Goal: Information Seeking & Learning: Learn about a topic

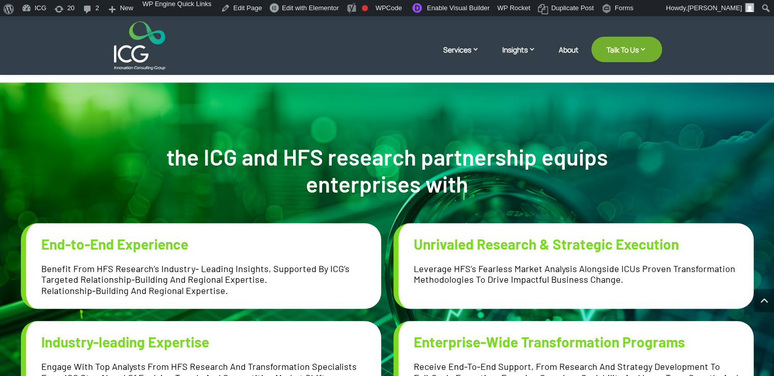
scroll to position [560, 0]
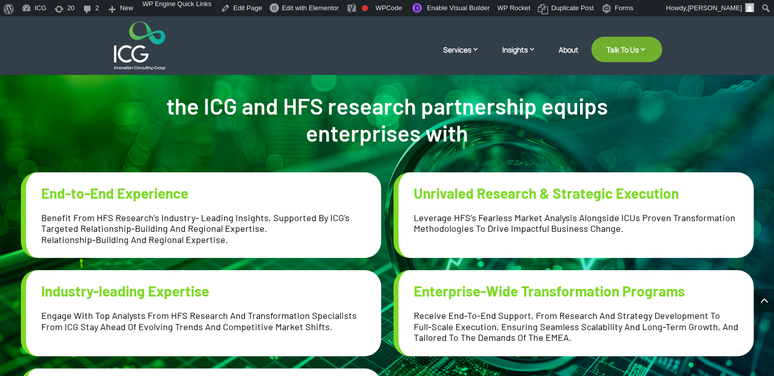
click at [520, 201] on h2 "Unrivaled Research & Strategic Execution" at bounding box center [576, 193] width 325 height 17
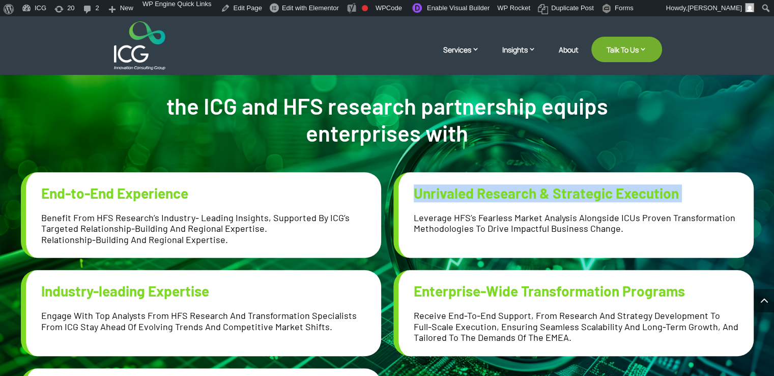
click at [520, 201] on h2 "Unrivaled Research & Strategic Execution" at bounding box center [576, 193] width 325 height 17
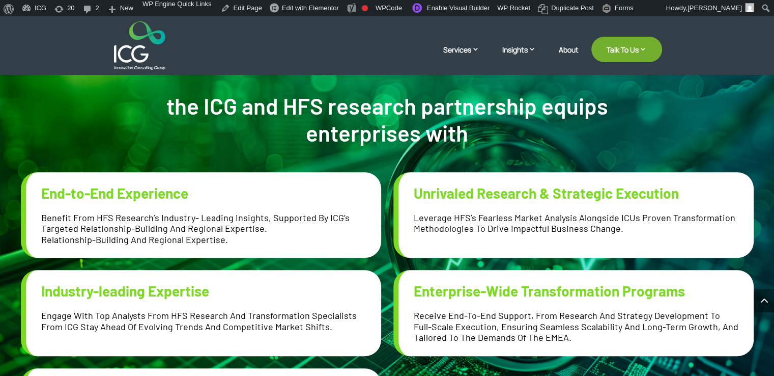
click at [277, 192] on h2 "End-to-End Experience" at bounding box center [203, 193] width 325 height 17
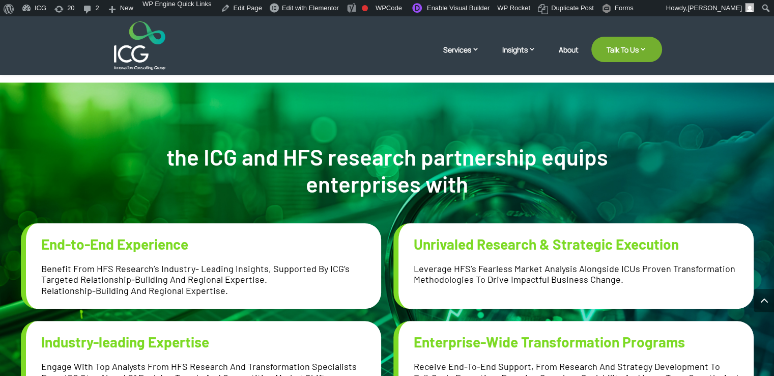
click at [345, 171] on h2 "the ICG and HFS research partnership equips enterprises with" at bounding box center [387, 171] width 469 height 54
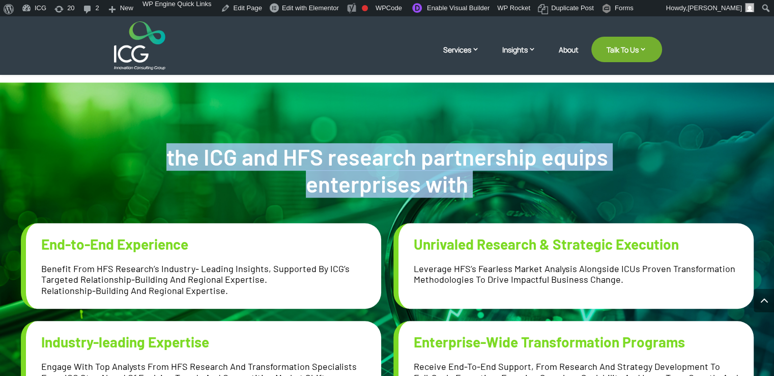
click at [345, 171] on h2 "the ICG and HFS research partnership equips enterprises with" at bounding box center [387, 171] width 469 height 54
click at [312, 127] on div "the ICG and HFS research partnership equips enterprises with End-to-End Experie…" at bounding box center [387, 323] width 733 height 483
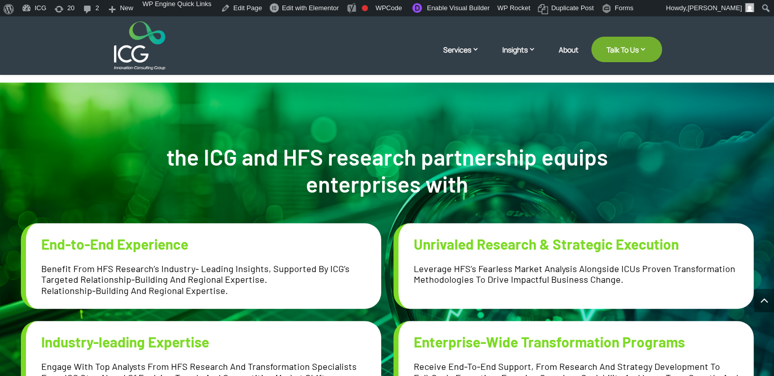
click at [82, 249] on h2 "End-to-End Experience" at bounding box center [203, 244] width 325 height 17
copy div "End-to-End Experience"
click at [112, 269] on p "Benefit from HFS Research’s industry- leading insights, supported by ICG’s targ…" at bounding box center [203, 279] width 325 height 33
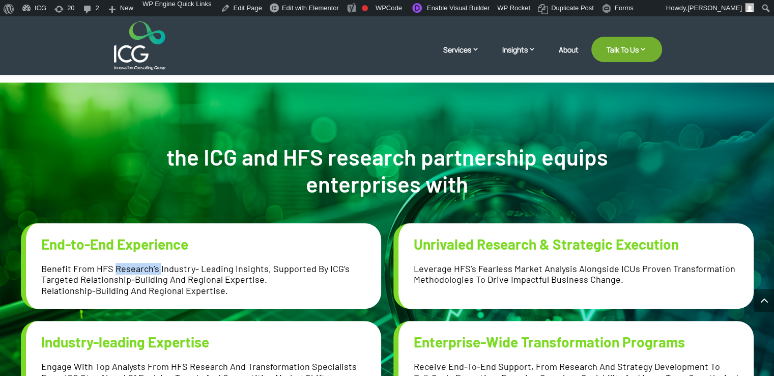
click at [112, 269] on p "Benefit from HFS Research’s industry- leading insights, supported by ICG’s targ…" at bounding box center [203, 279] width 325 height 33
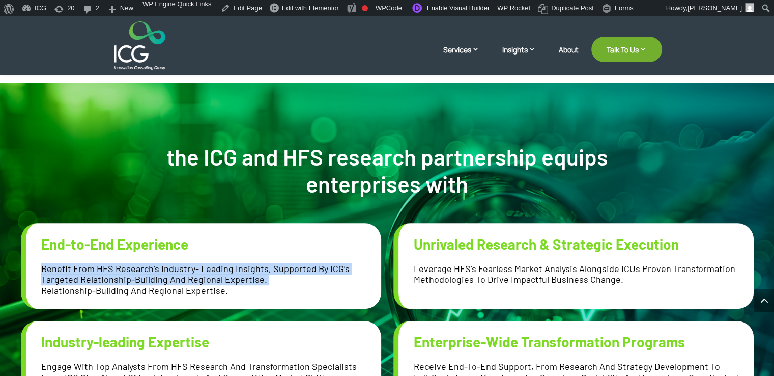
click at [112, 269] on p "Benefit from HFS Research’s industry- leading insights, supported by ICG’s targ…" at bounding box center [203, 279] width 325 height 33
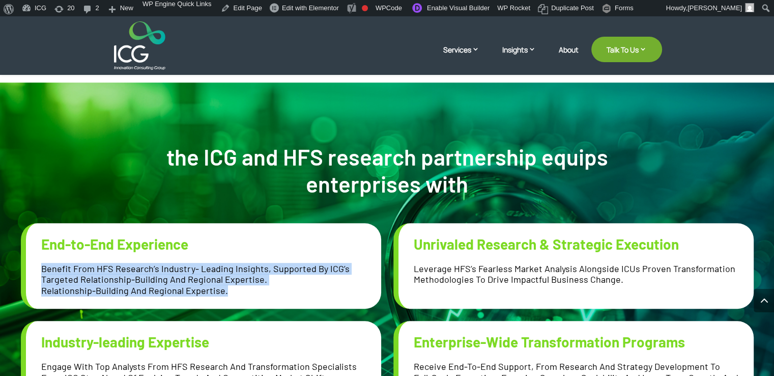
drag, startPoint x: 224, startPoint y: 289, endPoint x: 41, endPoint y: 263, distance: 185.1
click at [41, 263] on p "Benefit from HFS Research’s industry- leading insights, supported by ICG’s targ…" at bounding box center [203, 279] width 325 height 33
copy p "Benefit from HFS Research’s industry- leading insights, supported by ICG’s targ…"
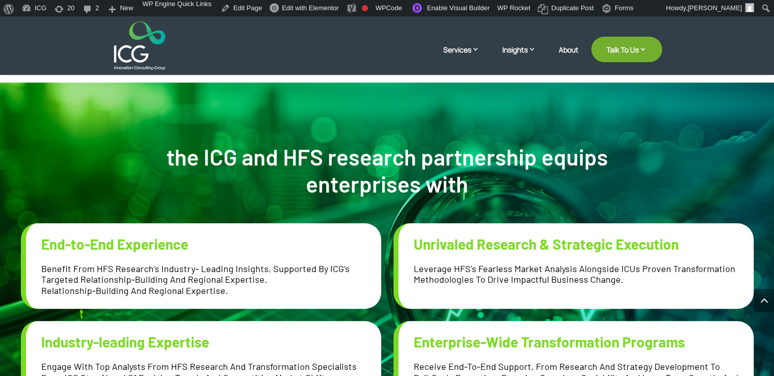
click at [459, 244] on h2 "Unrivaled Research & Strategic Execution" at bounding box center [576, 244] width 325 height 17
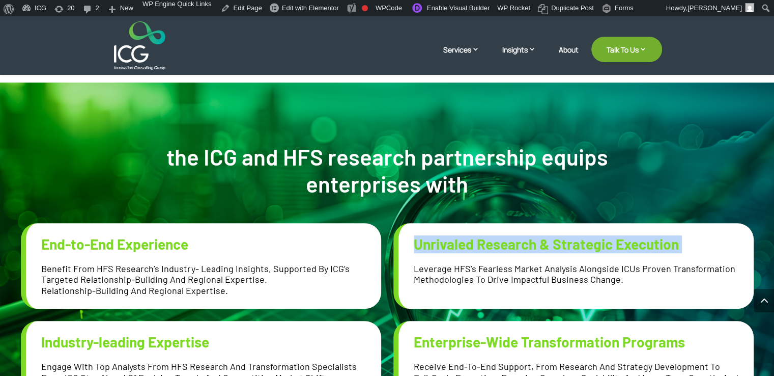
click at [459, 244] on h2 "Unrivaled Research & Strategic Execution" at bounding box center [576, 244] width 325 height 17
copy div "Unrivaled Research & Strategic Execution"
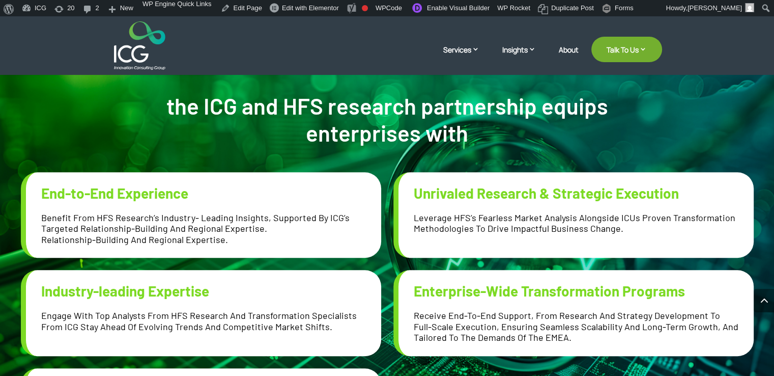
click at [465, 230] on p "Leverage HFS’s fearless market analysis alongside ICUs proven transformation me…" at bounding box center [576, 223] width 325 height 22
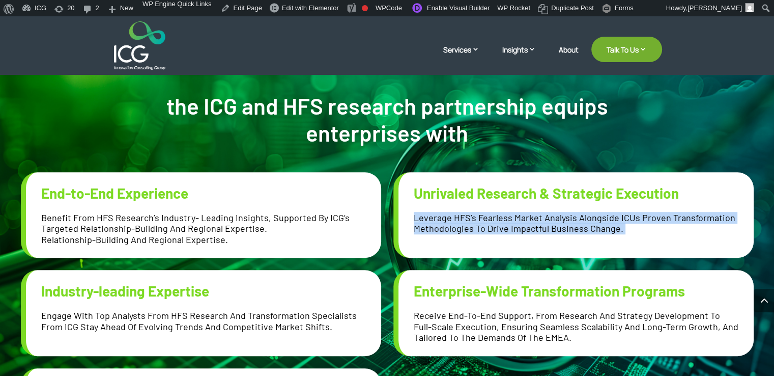
click at [465, 230] on p "Leverage HFS’s fearless market analysis alongside ICUs proven transformation me…" at bounding box center [576, 223] width 325 height 22
copy div "Leverage HFS’s fearless market analysis alongside ICUs proven transformation me…"
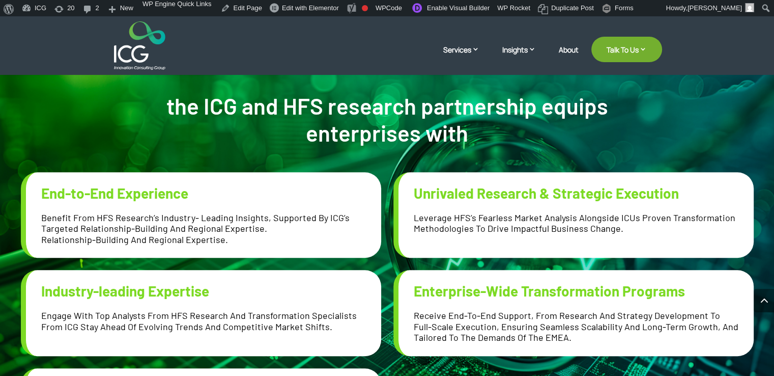
click at [143, 290] on h2 "Industry-leading Expertise" at bounding box center [203, 291] width 325 height 17
click at [142, 290] on h2 "Industry-leading Expertise" at bounding box center [203, 291] width 325 height 17
click at [141, 290] on h2 "Industry-leading Expertise" at bounding box center [203, 291] width 325 height 17
click at [139, 288] on h2 "Industry-leading Expertise" at bounding box center [203, 291] width 325 height 17
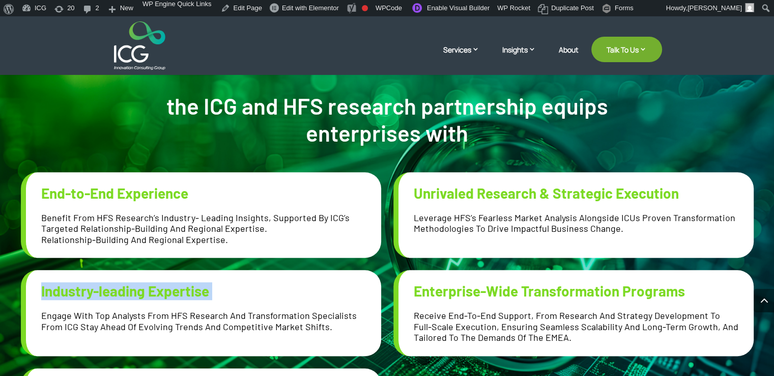
click at [139, 288] on h2 "Industry-leading Expertise" at bounding box center [203, 291] width 325 height 17
copy div "Industry-leading Expertise"
click at [210, 318] on p "engage with top analysts from HFS research and transformation specialists from …" at bounding box center [203, 321] width 325 height 22
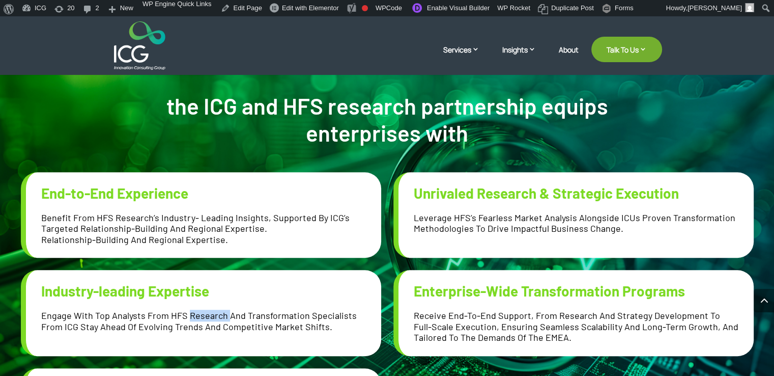
click at [210, 318] on p "engage with top analysts from HFS research and transformation specialists from …" at bounding box center [203, 321] width 325 height 22
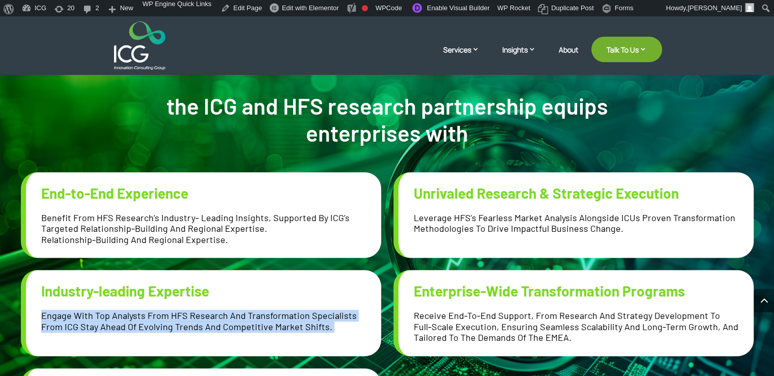
click at [210, 318] on p "engage with top analysts from HFS research and transformation specialists from …" at bounding box center [203, 321] width 325 height 22
copy div "engage with top analysts from HFS research and transformation specialists from …"
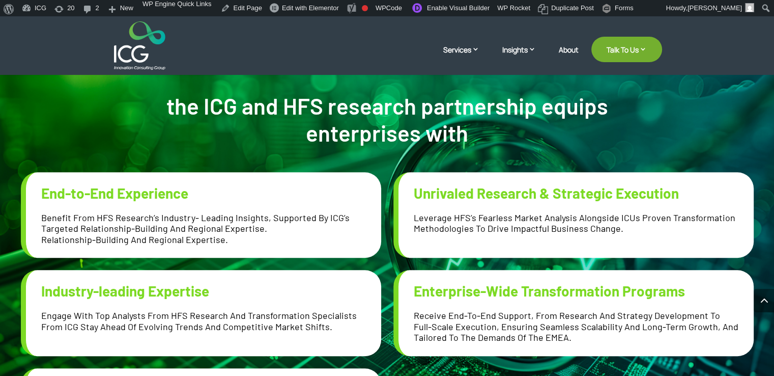
click at [501, 289] on h2 "Enterprise-Wide Transformation Programs" at bounding box center [576, 291] width 325 height 17
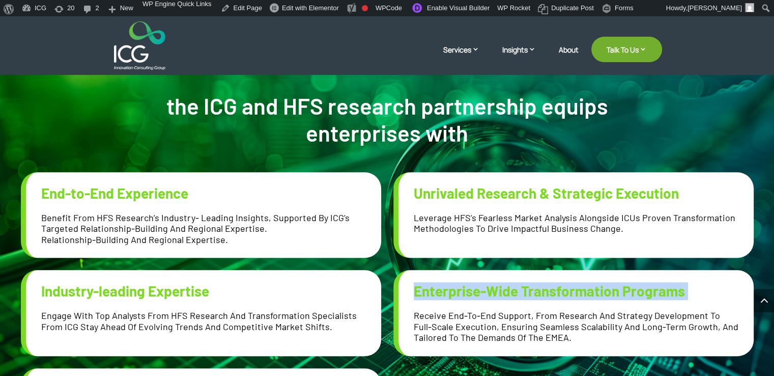
click at [501, 289] on h2 "Enterprise-Wide Transformation Programs" at bounding box center [576, 291] width 325 height 17
copy div "Enterprise-Wide Transformation Programs"
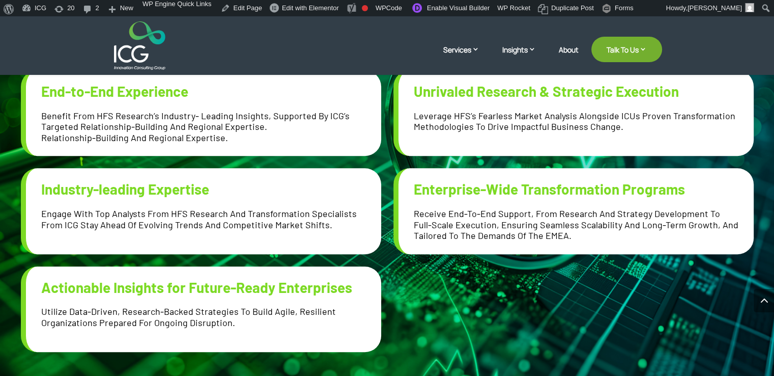
click at [476, 219] on p "Receive end-to-end support, from research and strategy development to full-scal…" at bounding box center [576, 224] width 325 height 33
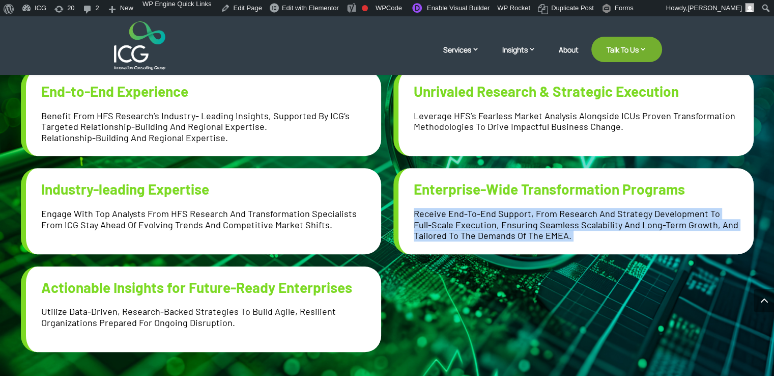
click at [476, 219] on p "Receive end-to-end support, from research and strategy development to full-scal…" at bounding box center [576, 224] width 325 height 33
copy div "Receive end-to-end support, from research and strategy development to full-scal…"
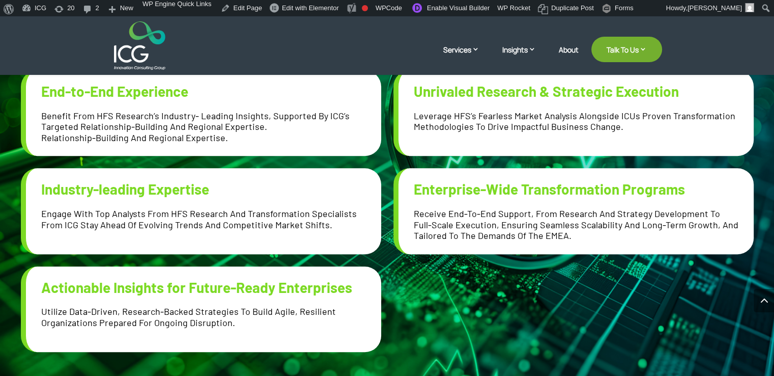
click at [179, 291] on h2 "Actionable Insights for Future-Ready Enterprises" at bounding box center [203, 287] width 325 height 17
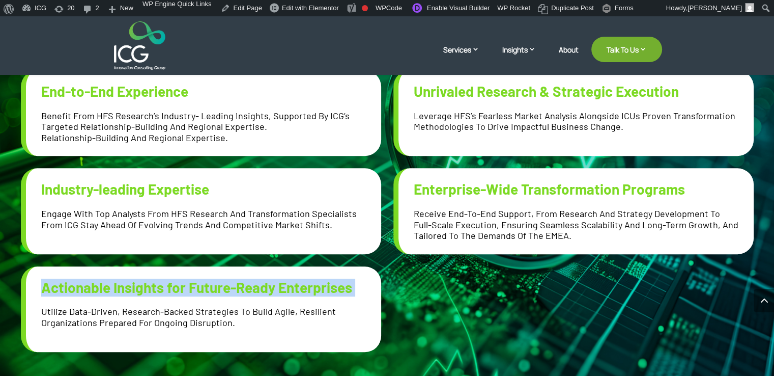
click at [179, 291] on h2 "Actionable Insights for Future-Ready Enterprises" at bounding box center [203, 287] width 325 height 17
copy div "Actionable Insights for Future-Ready Enterprises"
click at [142, 330] on div "Actionable Insights for Future-Ready Enterprises Utilize data-driven, research-…" at bounding box center [201, 309] width 360 height 86
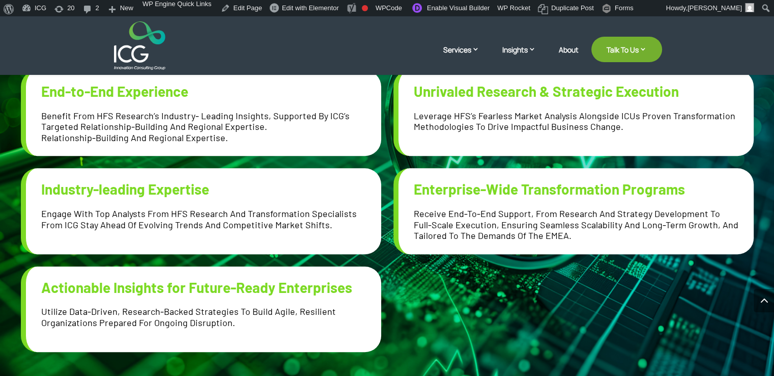
click at [153, 314] on p "Utilize data-driven, research-backed strategies to build agile, resilient organ…" at bounding box center [203, 317] width 325 height 22
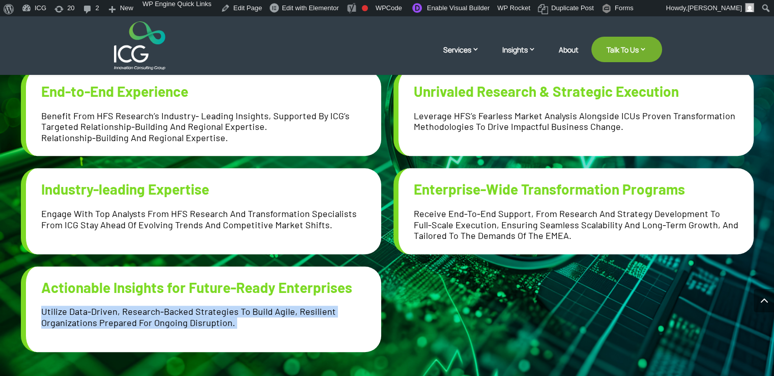
click at [153, 314] on p "Utilize data-driven, research-backed strategies to build agile, resilient organ…" at bounding box center [203, 317] width 325 height 22
copy div "Utilize data-driven, research-backed strategies to build agile, resilient organ…"
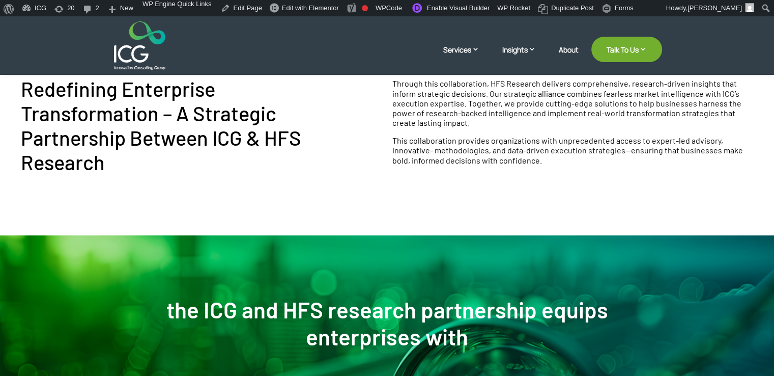
scroll to position [458, 0]
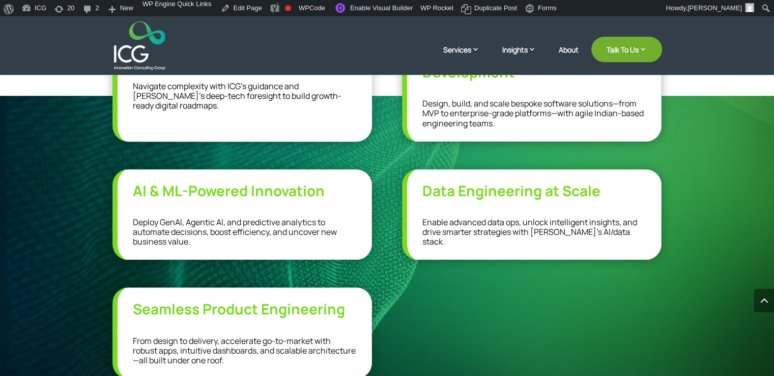
scroll to position [509, 0]
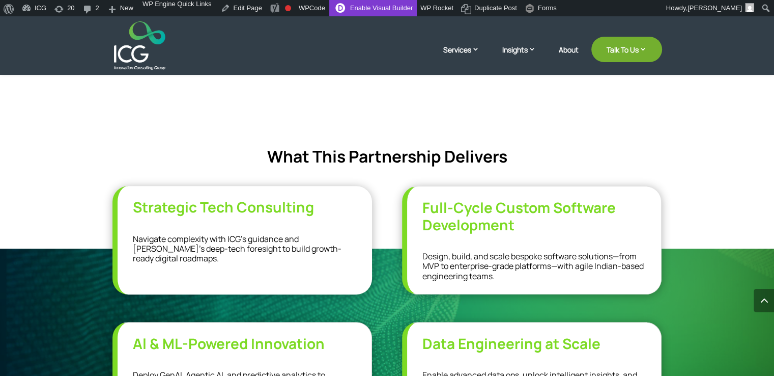
click at [367, 9] on link "Enable Visual Builder" at bounding box center [373, 8] width 88 height 16
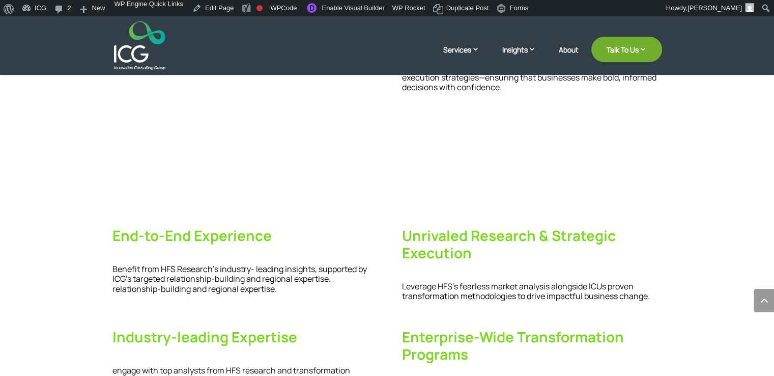
scroll to position [458, 0]
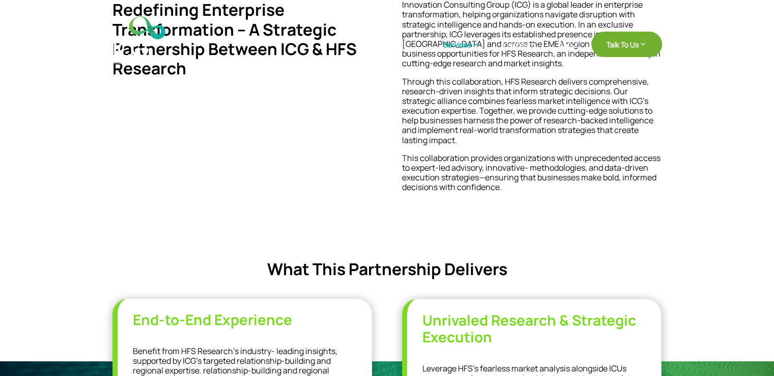
scroll to position [440, 0]
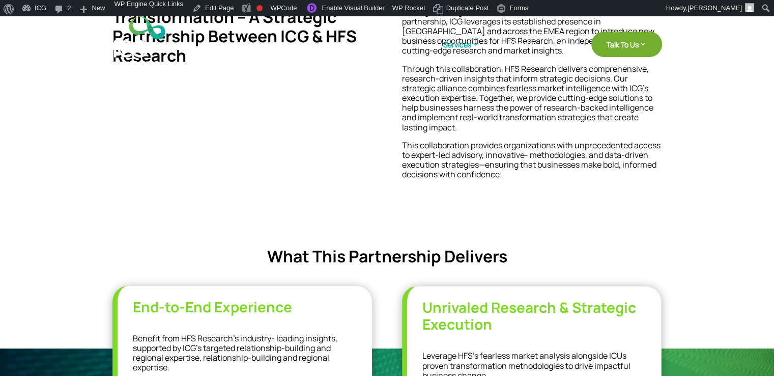
scroll to position [422, 0]
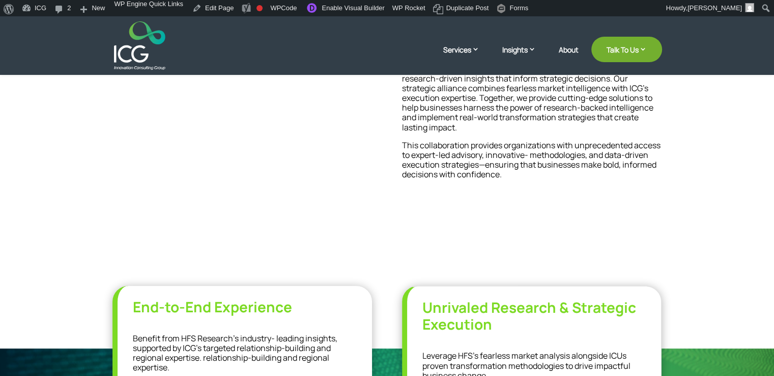
click at [344, 261] on span "What This Partnership Delivers" at bounding box center [387, 256] width 240 height 22
click at [345, 260] on span "What This Partnership Delivers" at bounding box center [387, 256] width 240 height 22
click at [345, 259] on span "What This Partnership Delivers" at bounding box center [387, 256] width 240 height 22
click at [346, 258] on span "What This Partnership Delivers" at bounding box center [387, 256] width 240 height 22
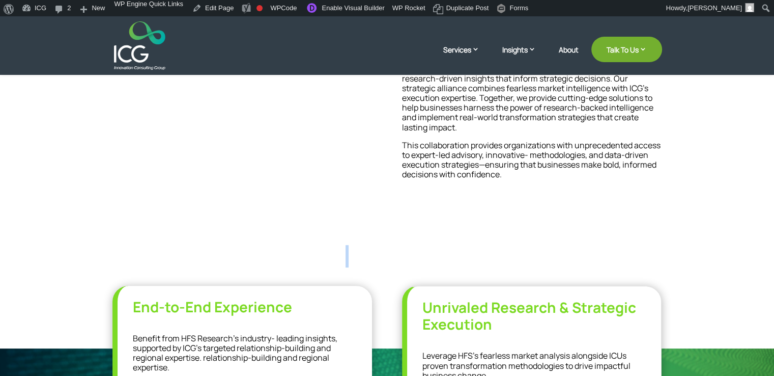
click at [346, 258] on span "What This Partnership Delivers" at bounding box center [387, 256] width 240 height 22
drag, startPoint x: 434, startPoint y: 256, endPoint x: 596, endPoint y: 262, distance: 162.5
click at [596, 262] on h4 "What This Partnership Delivers" at bounding box center [388, 258] width 550 height 24
click at [566, 249] on h4 "What This Partnership Delivers" at bounding box center [388, 258] width 550 height 24
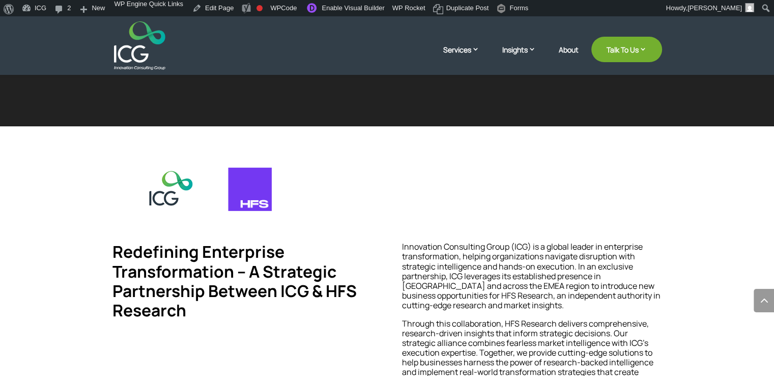
scroll to position [473, 0]
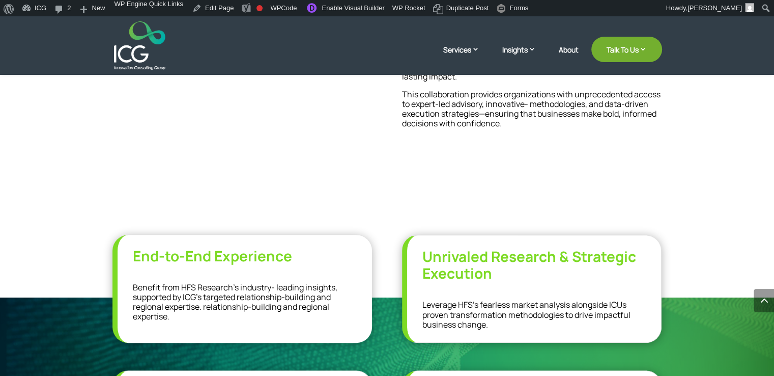
click at [349, 214] on span "What This Partnership Delivers" at bounding box center [387, 205] width 240 height 22
click at [350, 212] on span "What This Partnership Delivers" at bounding box center [387, 205] width 240 height 22
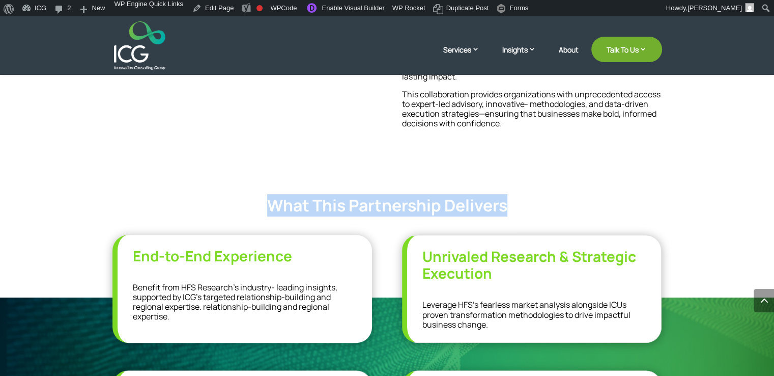
click at [350, 212] on span "What This Partnership Delivers" at bounding box center [387, 205] width 240 height 22
copy div "What This Partnership Delivers"
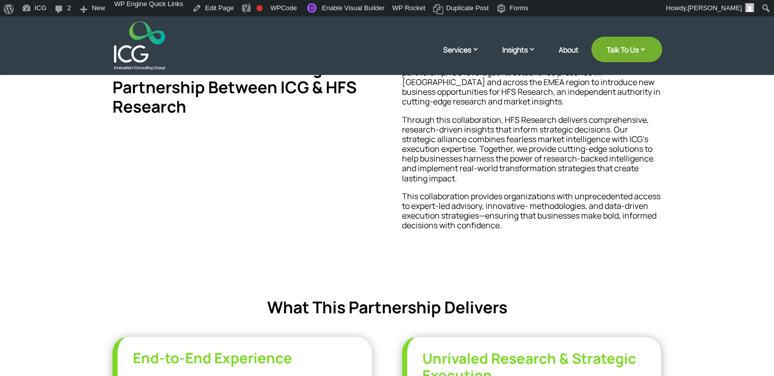
scroll to position [473, 0]
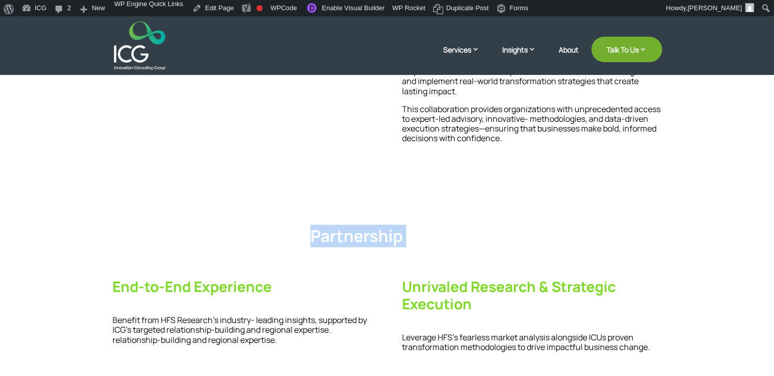
click at [387, 225] on span "What This Partnership Delivers" at bounding box center [349, 236] width 240 height 22
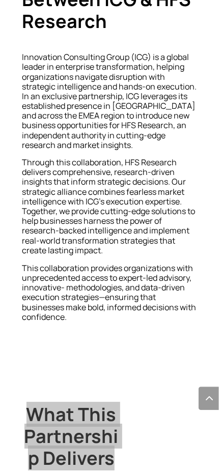
scroll to position [764, 0]
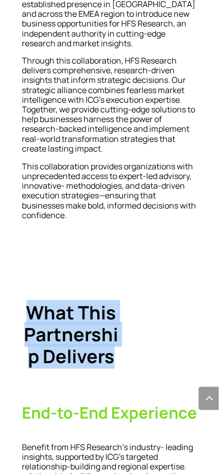
click at [121, 302] on h4 "What This Partnership Delivers" at bounding box center [71, 337] width 99 height 71
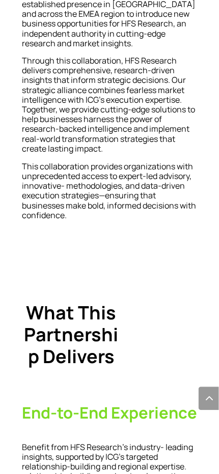
click at [121, 302] on h4 "What This Partnership Delivers" at bounding box center [71, 337] width 99 height 71
click at [116, 302] on h4 "What This Partnership Delivers" at bounding box center [71, 337] width 99 height 71
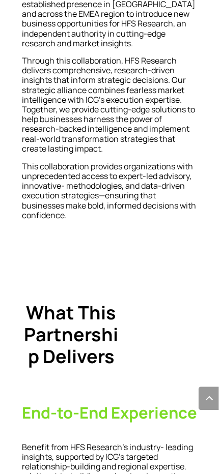
click at [116, 302] on h4 "What This Partnership Delivers" at bounding box center [71, 337] width 99 height 71
click at [121, 302] on h4 "What This Partnership Delivers" at bounding box center [71, 337] width 99 height 71
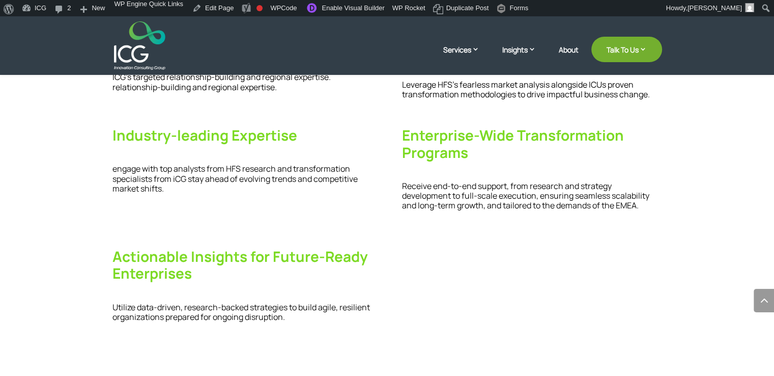
scroll to position [456, 0]
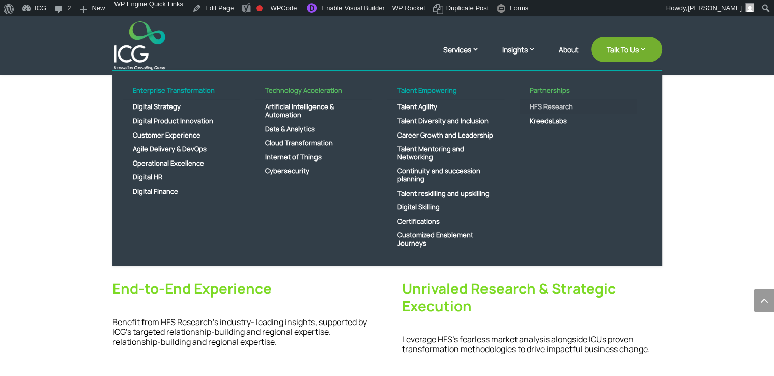
click at [554, 105] on link "HFS Research" at bounding box center [578, 107] width 117 height 14
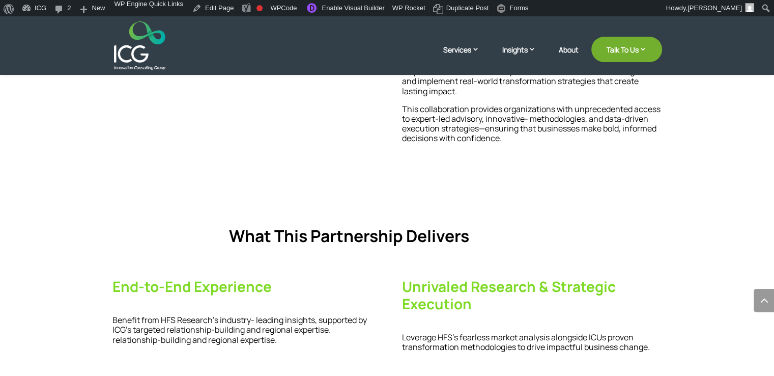
scroll to position [509, 0]
